Goal: Information Seeking & Learning: Learn about a topic

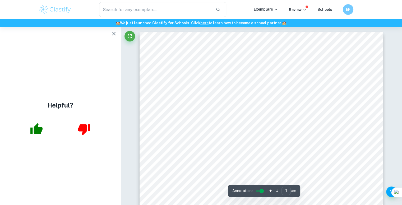
click at [115, 34] on icon "button" at bounding box center [114, 34] width 4 height 4
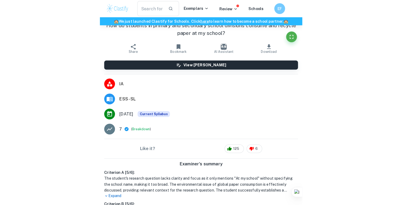
scroll to position [1593, 0]
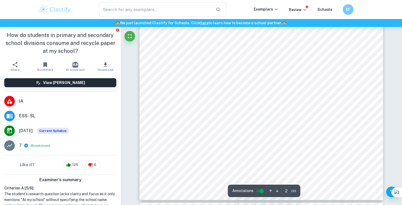
type input "1"
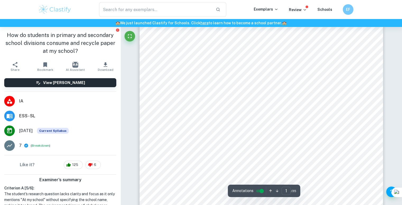
scroll to position [64, 0]
